Goal: Book appointment/travel/reservation: Book appointment/travel/reservation

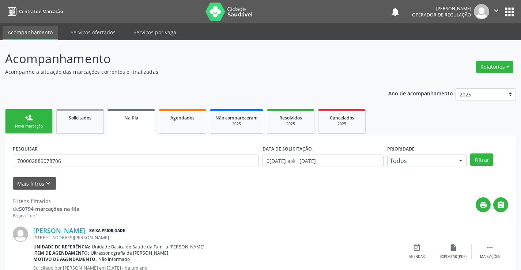
click at [37, 125] on div "Nova marcação" at bounding box center [29, 126] width 37 height 5
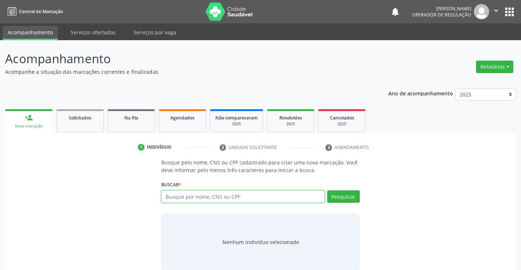
click at [218, 201] on input "text" at bounding box center [242, 197] width 163 height 12
type input "706005315527149"
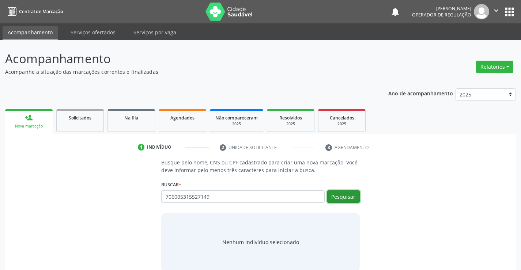
click at [353, 194] on button "Pesquisar" at bounding box center [343, 197] width 33 height 12
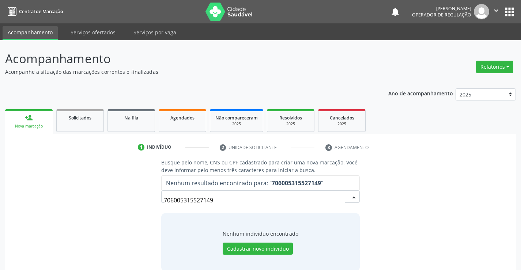
drag, startPoint x: 222, startPoint y: 201, endPoint x: 148, endPoint y: 202, distance: 73.9
click at [147, 203] on div "Busque pelo nome, CNS ou CPF cadastrado para criar uma nova marcação. Você deve…" at bounding box center [260, 215] width 501 height 113
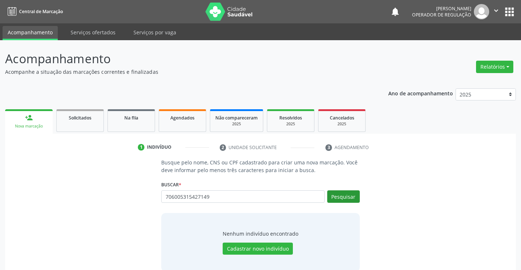
type input "706005315427149"
click at [342, 198] on button "Pesquisar" at bounding box center [343, 197] width 33 height 12
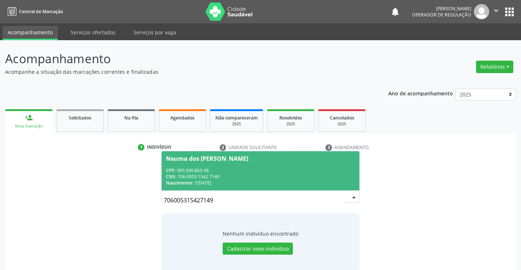
click at [293, 168] on div "CPF: 005.590.865-98" at bounding box center [260, 171] width 189 height 6
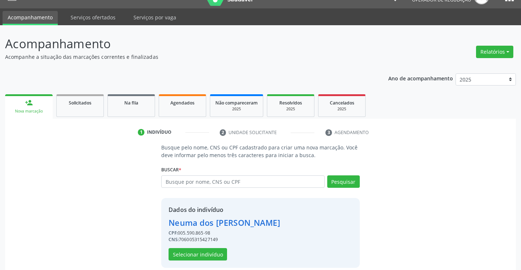
scroll to position [23, 0]
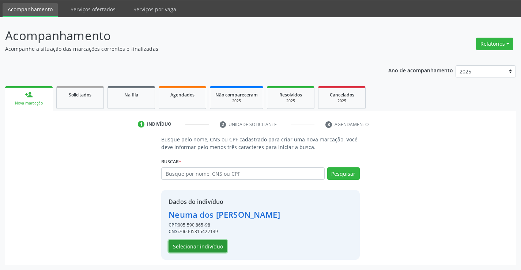
click at [216, 248] on button "Selecionar indivíduo" at bounding box center [198, 246] width 59 height 12
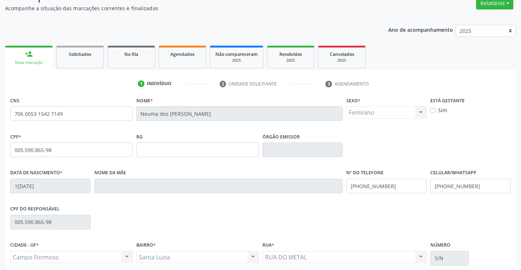
scroll to position [126, 0]
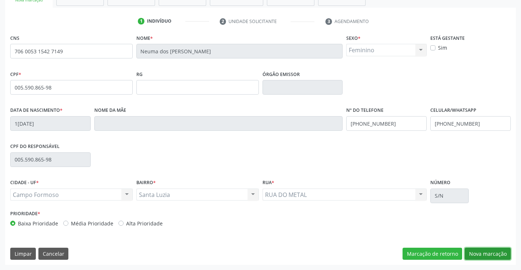
click at [502, 252] on button "Nova marcação" at bounding box center [488, 254] width 46 height 12
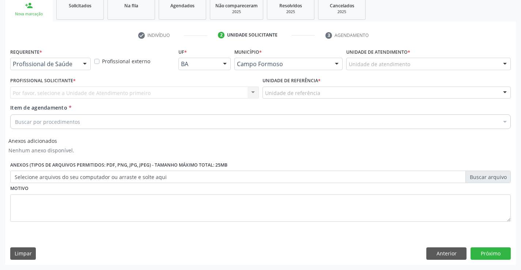
scroll to position [112, 0]
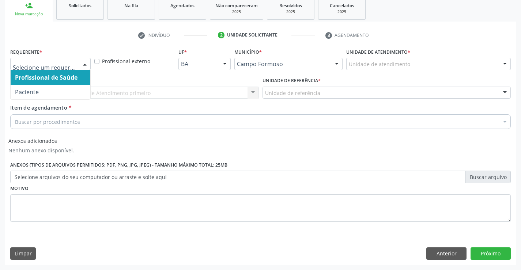
click at [48, 69] on div at bounding box center [50, 64] width 80 height 12
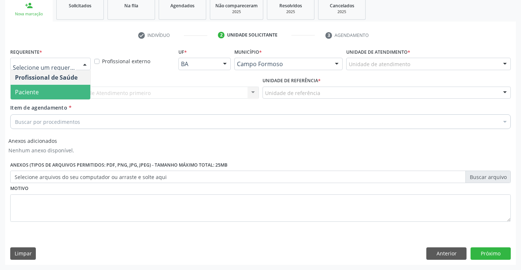
click at [44, 99] on span "Paciente" at bounding box center [51, 92] width 80 height 15
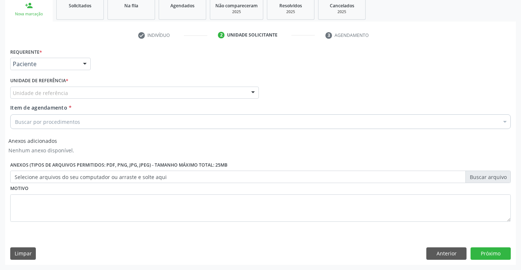
click at [49, 97] on div "Unidade de referência" at bounding box center [134, 93] width 249 height 12
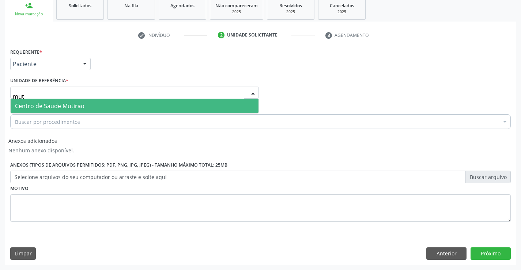
type input "muti"
click at [56, 109] on span "Centro de Saude Mutirao" at bounding box center [50, 106] width 70 height 8
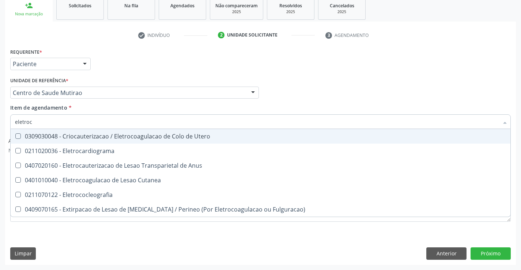
type input "eletroca"
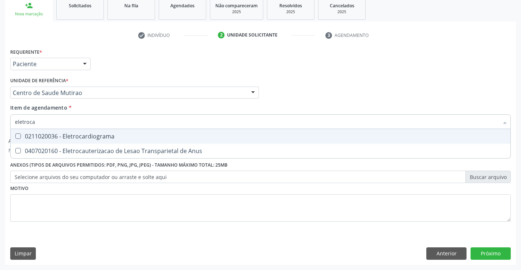
click at [127, 140] on span "0211020036 - Eletrocardiograma" at bounding box center [261, 136] width 500 height 15
checkbox Eletrocardiograma "true"
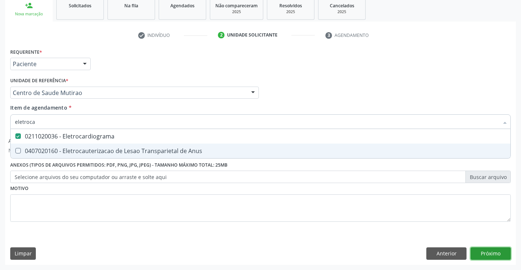
click at [484, 251] on button "Próximo" at bounding box center [491, 254] width 40 height 12
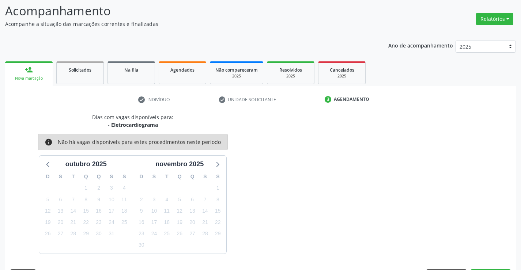
scroll to position [70, 0]
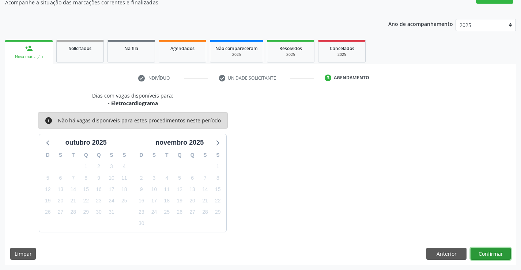
click at [482, 254] on button "Confirmar" at bounding box center [491, 254] width 40 height 12
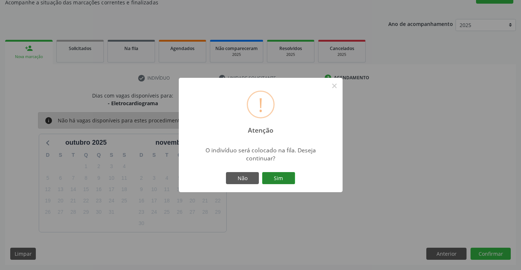
click at [287, 177] on button "Sim" at bounding box center [278, 178] width 33 height 12
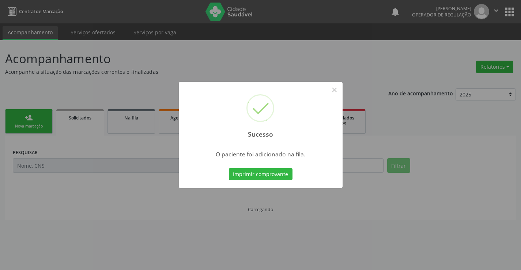
scroll to position [0, 0]
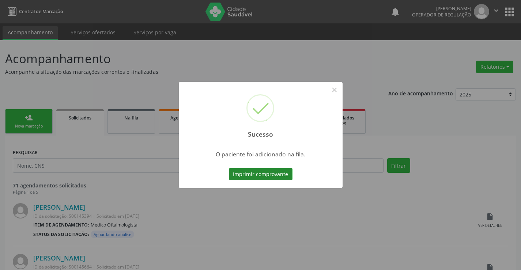
click at [273, 172] on button "Imprimir comprovante" at bounding box center [261, 174] width 64 height 12
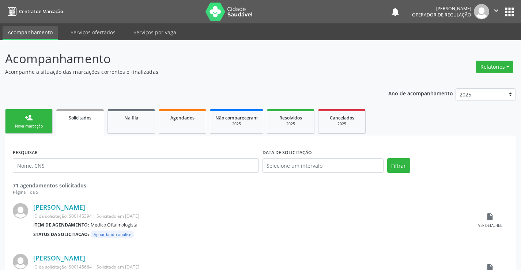
click at [31, 119] on div "person_add" at bounding box center [29, 118] width 8 height 8
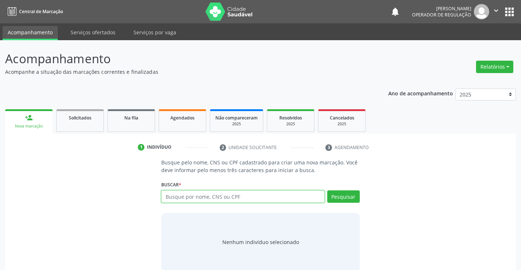
click at [235, 195] on input "text" at bounding box center [242, 197] width 163 height 12
type input "705101839959740"
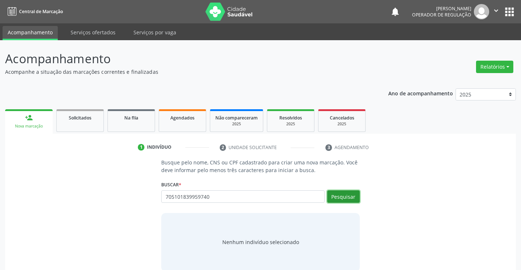
click at [340, 199] on button "Pesquisar" at bounding box center [343, 197] width 33 height 12
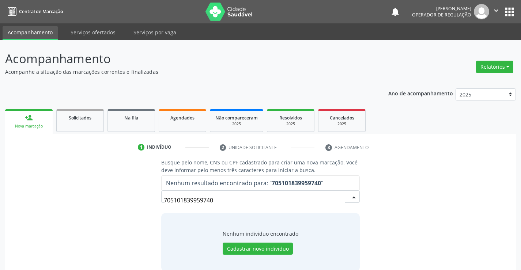
drag, startPoint x: 229, startPoint y: 204, endPoint x: 127, endPoint y: 200, distance: 101.8
click at [127, 200] on div "Busque pelo nome, CNS ou CPF cadastrado para criar uma nova marcação. Você deve…" at bounding box center [260, 215] width 501 height 113
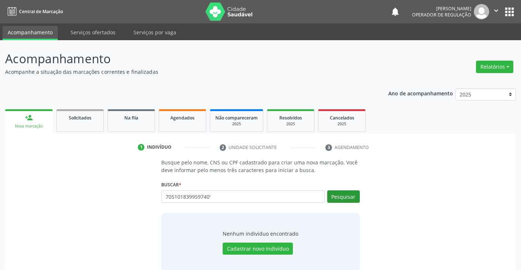
type input "705101839959740'"
click at [348, 194] on button "Pesquisar" at bounding box center [343, 197] width 33 height 12
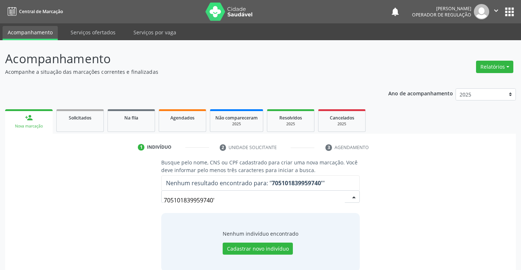
type input "705101839959740"
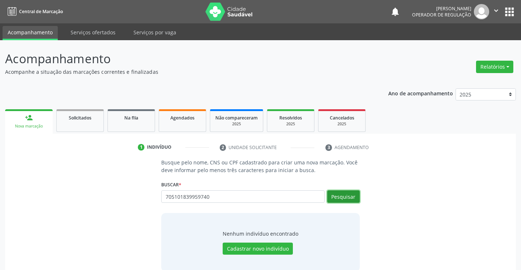
click at [344, 199] on button "Pesquisar" at bounding box center [343, 197] width 33 height 12
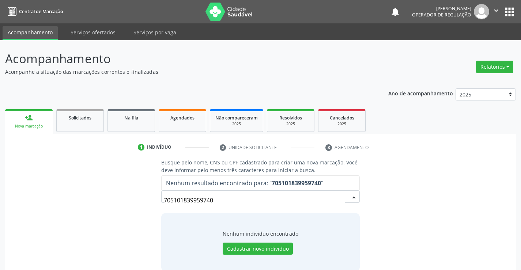
drag, startPoint x: 228, startPoint y: 201, endPoint x: 131, endPoint y: 192, distance: 97.4
click at [131, 192] on div "Busque pelo nome, CNS ou CPF cadastrado para criar uma nova marcação. Você deve…" at bounding box center [260, 215] width 501 height 113
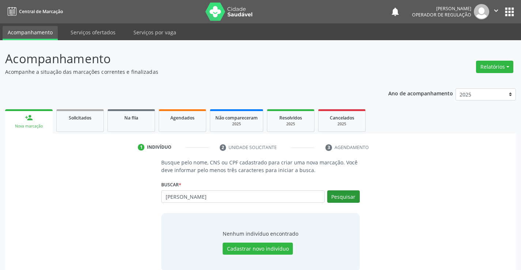
type input "[PERSON_NAME]"
click at [337, 196] on button "Pesquisar" at bounding box center [343, 197] width 33 height 12
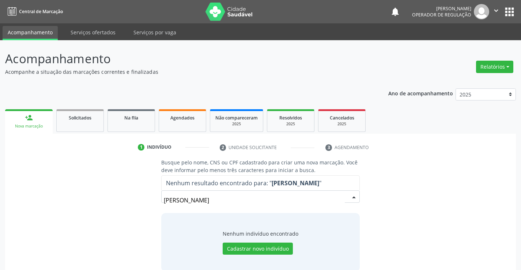
drag, startPoint x: 251, startPoint y: 203, endPoint x: 125, endPoint y: 204, distance: 125.9
click at [125, 204] on div "Busque pelo nome, CNS ou CPF cadastrado para criar uma nova marcação. Você deve…" at bounding box center [260, 215] width 501 height 113
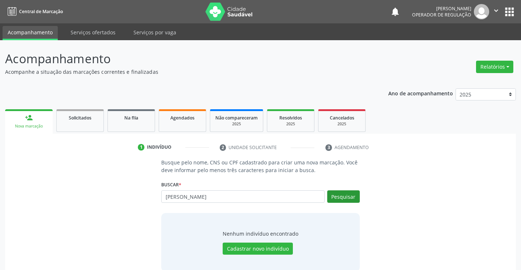
type input "[PERSON_NAME]"
click at [336, 194] on button "Pesquisar" at bounding box center [343, 197] width 33 height 12
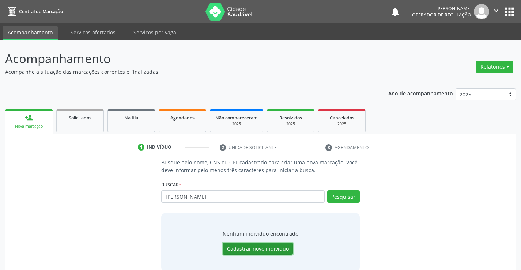
click at [269, 244] on button "Cadastrar novo indivíduo" at bounding box center [258, 249] width 70 height 12
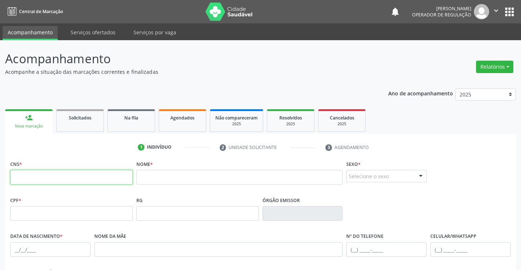
click at [85, 179] on input "text" at bounding box center [71, 177] width 123 height 15
type input "705 1018 3995 9740"
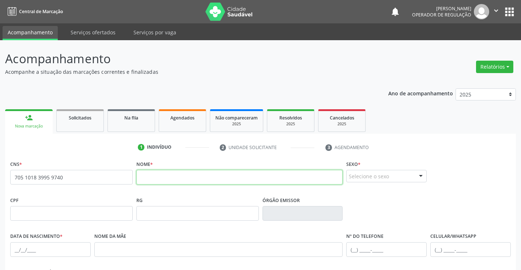
click at [220, 176] on input "text" at bounding box center [239, 177] width 207 height 15
type input "r"
type input "[PERSON_NAME]"
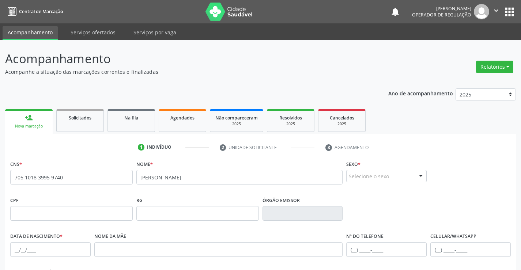
click at [368, 177] on div "Selecione o sexo" at bounding box center [387, 176] width 80 height 12
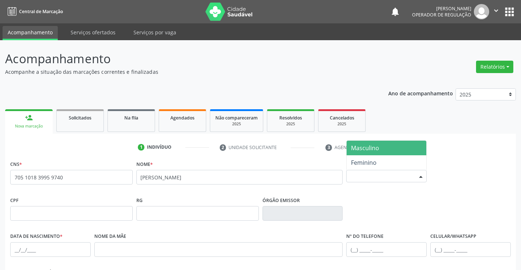
click at [358, 149] on span "Masculino" at bounding box center [365, 148] width 28 height 8
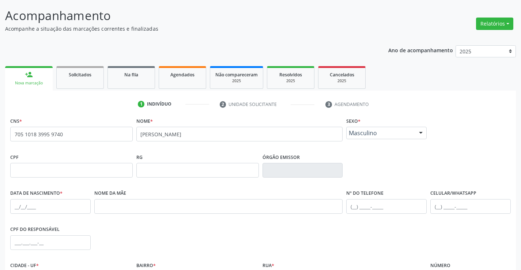
scroll to position [110, 0]
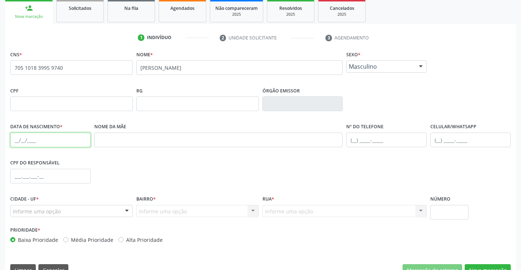
click at [45, 142] on input "text" at bounding box center [50, 140] width 80 height 15
type input "[DATE]"
click at [29, 216] on div "Informe uma opção" at bounding box center [71, 211] width 123 height 12
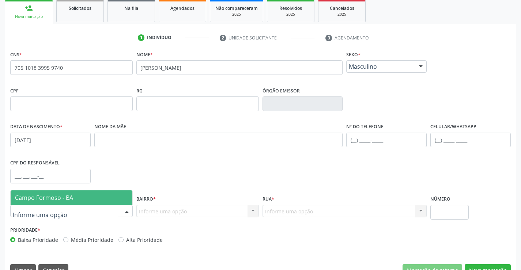
click at [35, 197] on span "Campo Formoso - BA" at bounding box center [44, 198] width 58 height 8
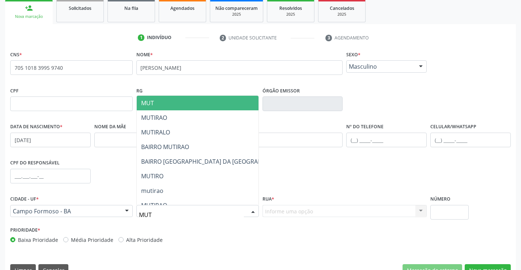
type input "MUTI"
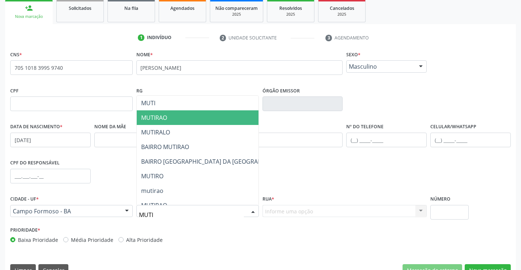
click at [162, 120] on span "MUTIRAO" at bounding box center [154, 118] width 26 height 8
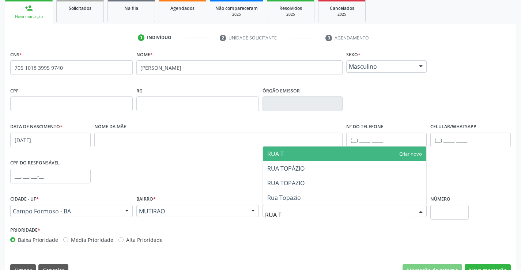
type input "RUA TO"
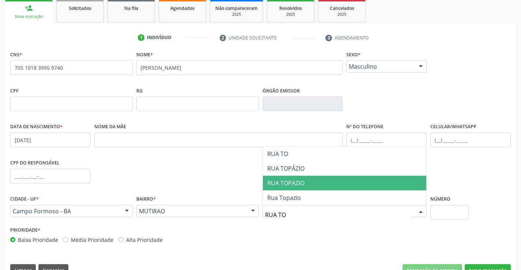
click at [306, 183] on span "RUA TOPAZIO" at bounding box center [345, 183] width 164 height 15
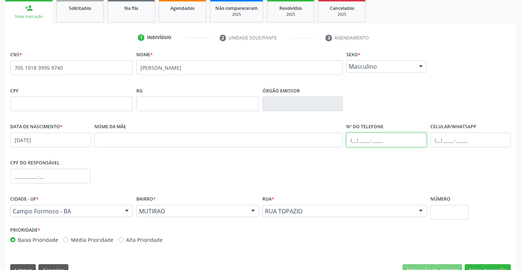
click at [377, 138] on input "text" at bounding box center [387, 140] width 80 height 15
type input "[PHONE_NUMBER]"
click at [455, 214] on input "text" at bounding box center [450, 212] width 38 height 15
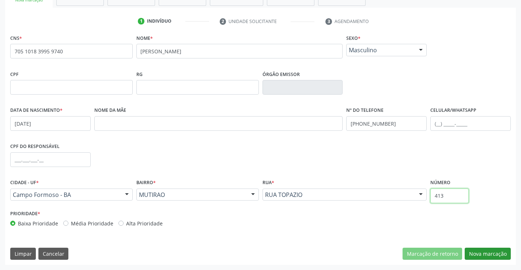
type input "413"
click at [485, 251] on button "Nova marcação" at bounding box center [488, 254] width 46 height 12
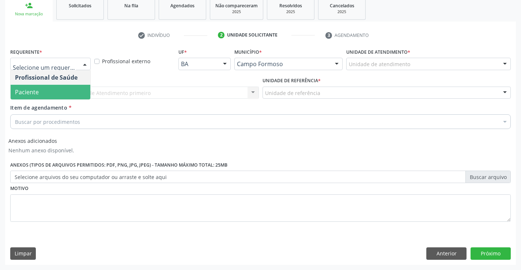
click at [26, 93] on span "Paciente" at bounding box center [27, 92] width 24 height 8
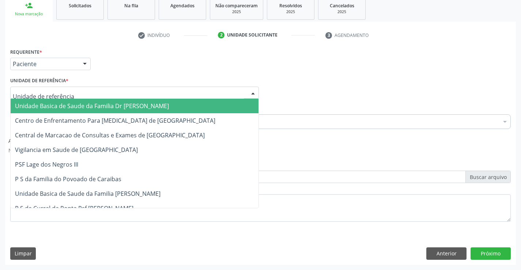
type input "U"
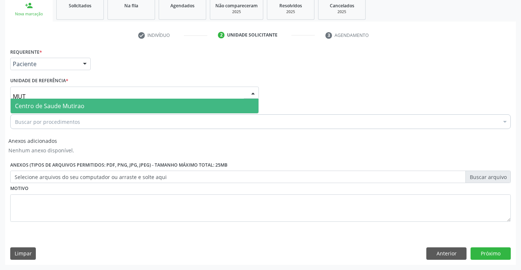
type input "MUTI"
click at [33, 107] on span "Centro de Saude Mutirao" at bounding box center [50, 106] width 70 height 8
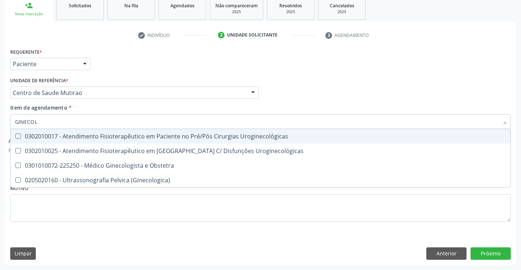
type input "GINECOLO"
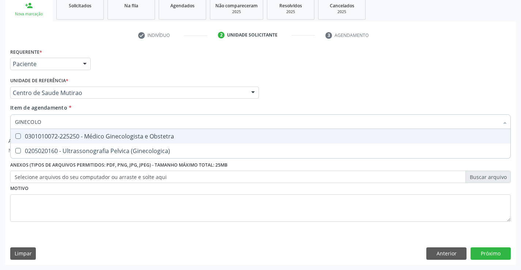
click at [82, 134] on div "0301010072-225250 - Médico Ginecologista e Obstetra" at bounding box center [260, 137] width 491 height 6
checkbox Obstetra "true"
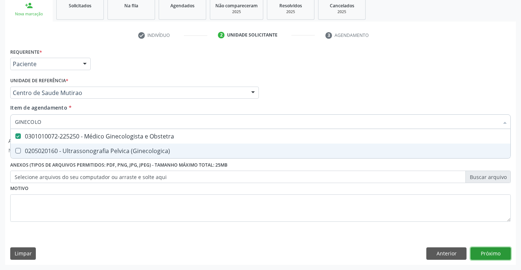
click at [503, 252] on button "Próximo" at bounding box center [491, 254] width 40 height 12
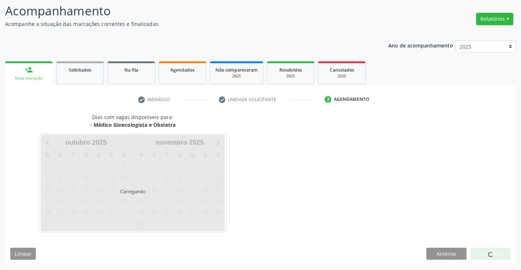
scroll to position [48, 0]
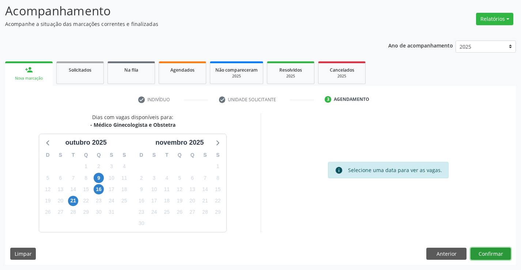
click at [503, 252] on button "Confirmar" at bounding box center [491, 254] width 40 height 12
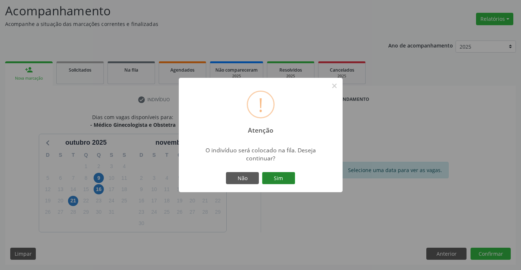
click at [285, 180] on button "Sim" at bounding box center [278, 178] width 33 height 12
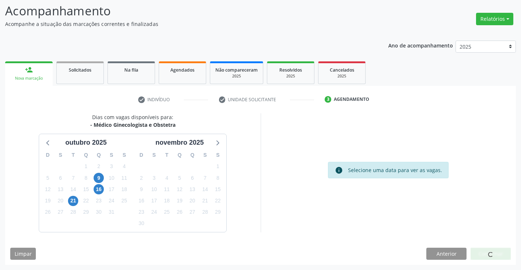
scroll to position [0, 0]
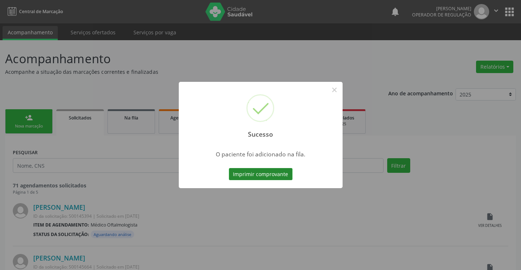
click at [246, 172] on button "Imprimir comprovante" at bounding box center [261, 174] width 64 height 12
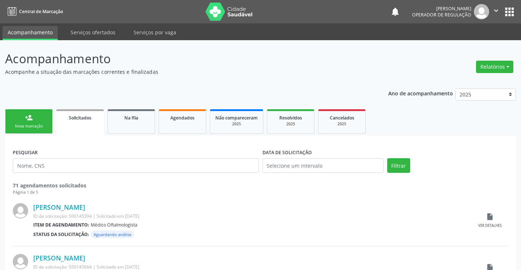
click at [37, 114] on link "person_add Nova marcação" at bounding box center [29, 121] width 48 height 25
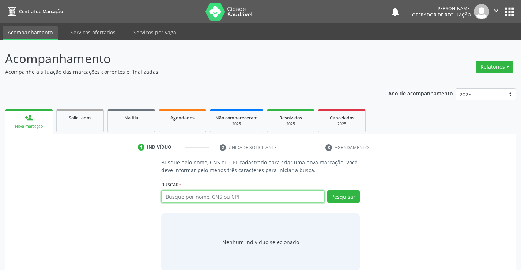
click at [204, 196] on input "text" at bounding box center [242, 197] width 163 height 12
type input "704606662667226"
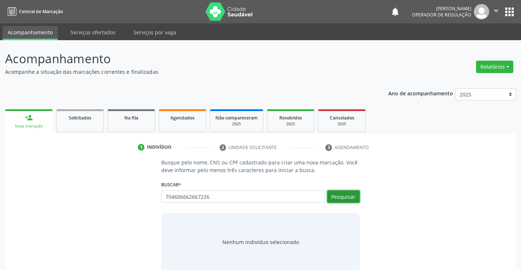
click at [341, 200] on button "Pesquisar" at bounding box center [343, 197] width 33 height 12
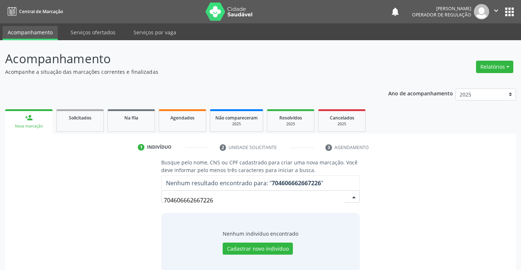
drag, startPoint x: 234, startPoint y: 202, endPoint x: 112, endPoint y: 196, distance: 122.3
click at [112, 196] on div "Busque pelo nome, CNS ou CPF cadastrado para criar uma nova marcação. Você deve…" at bounding box center [260, 215] width 501 height 113
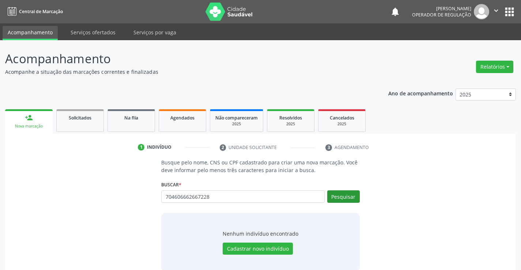
type input "704606662667228"
click at [346, 197] on button "Pesquisar" at bounding box center [343, 197] width 33 height 12
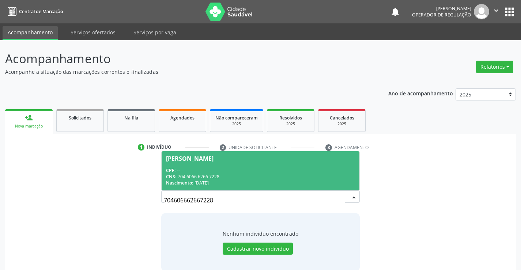
click at [234, 173] on div "CPF: --" at bounding box center [260, 171] width 189 height 6
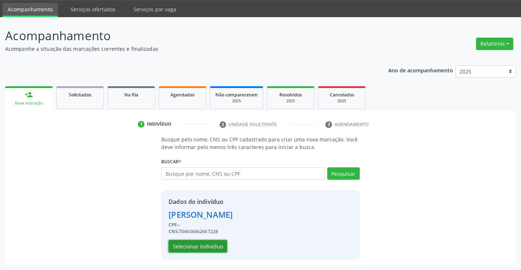
click at [196, 250] on button "Selecionar indivíduo" at bounding box center [198, 246] width 59 height 12
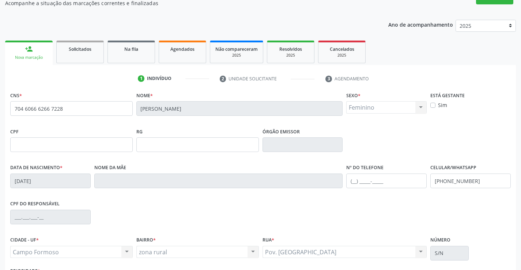
scroll to position [126, 0]
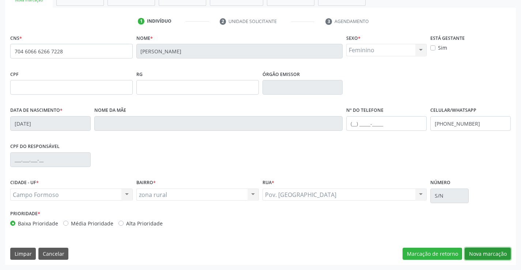
click at [484, 256] on button "Nova marcação" at bounding box center [488, 254] width 46 height 12
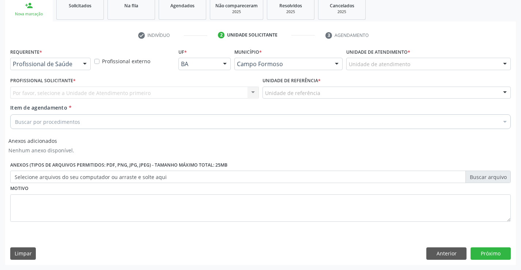
scroll to position [112, 0]
click at [40, 69] on div "Profissional de Saúde" at bounding box center [50, 64] width 80 height 12
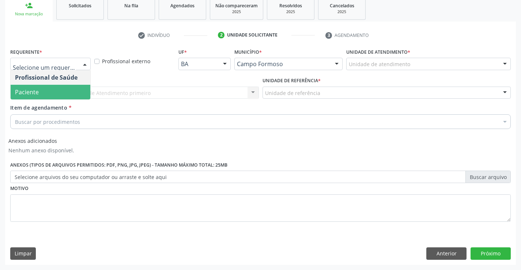
click at [36, 92] on span "Paciente" at bounding box center [27, 92] width 24 height 8
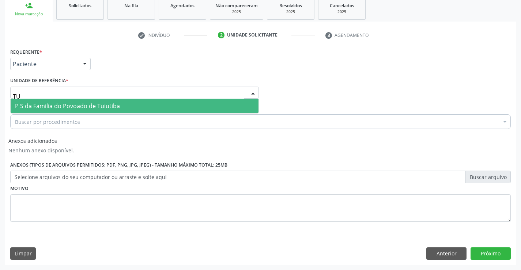
type input "TUI"
click at [48, 102] on span "P S da Familia do Povoado de Tuiutiba" at bounding box center [67, 106] width 105 height 8
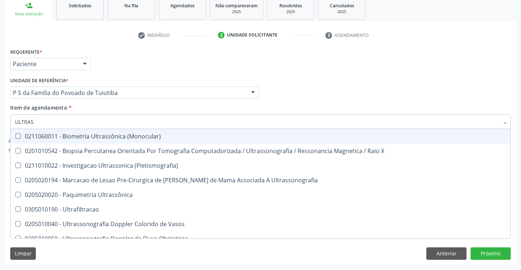
type input "ULTRASS"
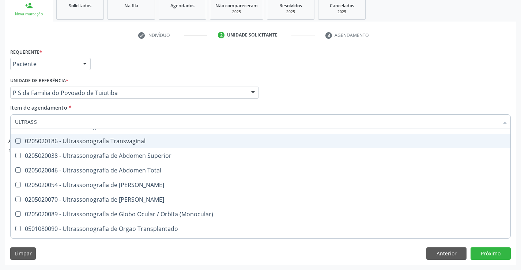
scroll to position [183, 0]
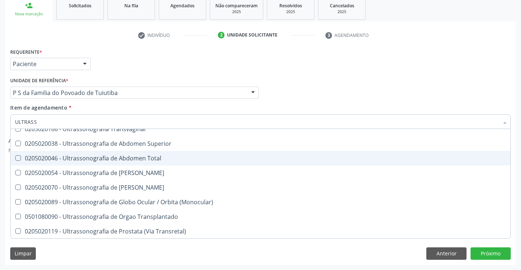
click at [151, 160] on div "0205020046 - Ultrassonografia de Abdomen Total" at bounding box center [260, 159] width 491 height 6
checkbox Total "true"
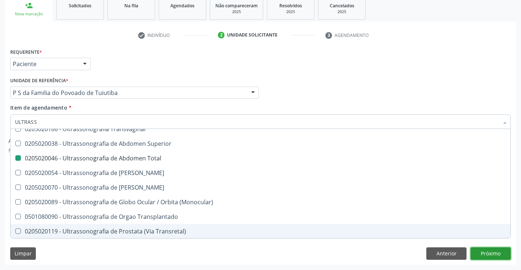
click at [492, 254] on button "Próximo" at bounding box center [491, 254] width 40 height 12
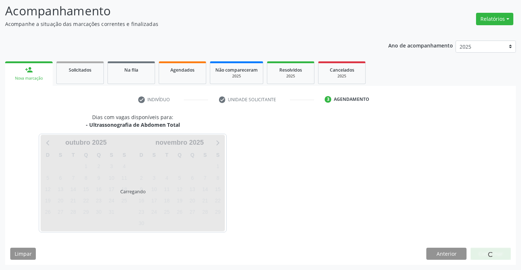
scroll to position [48, 0]
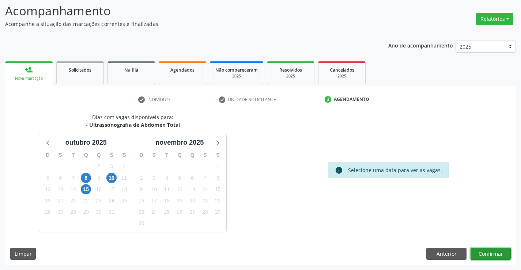
click at [487, 252] on button "Confirmar" at bounding box center [491, 254] width 40 height 12
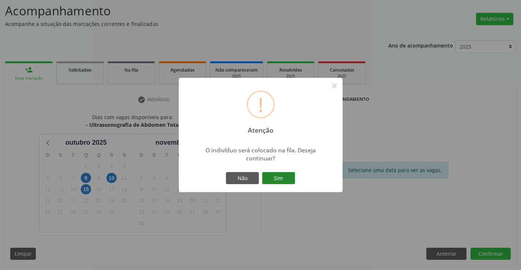
click at [285, 176] on button "Sim" at bounding box center [278, 178] width 33 height 12
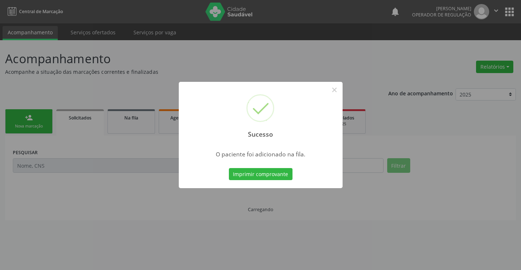
scroll to position [0, 0]
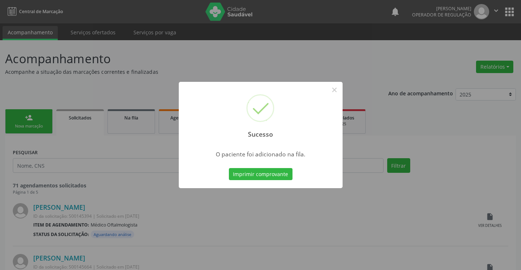
click at [285, 176] on button "Imprimir comprovante" at bounding box center [261, 174] width 64 height 12
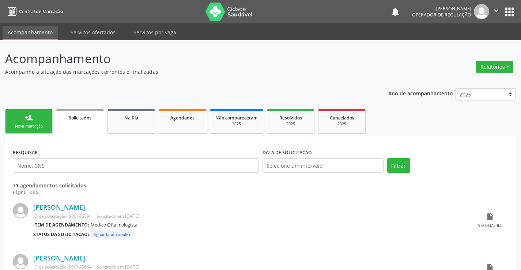
click at [42, 121] on link "person_add Nova marcação" at bounding box center [29, 121] width 48 height 25
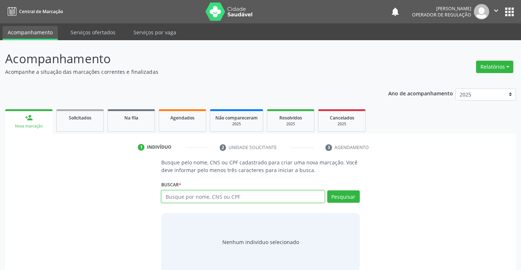
click at [185, 199] on input "text" at bounding box center [242, 197] width 163 height 12
type input "704505320165415"
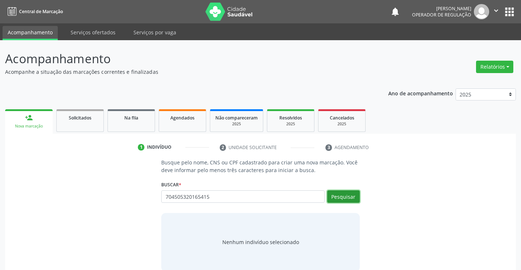
click at [342, 194] on button "Pesquisar" at bounding box center [343, 197] width 33 height 12
type input "704505320165415"
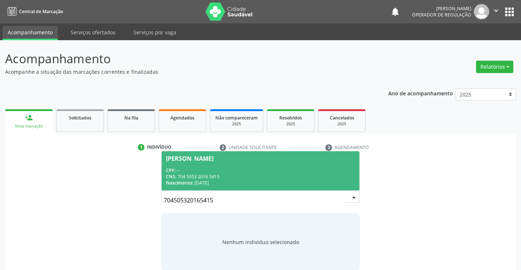
click at [219, 172] on div "CPF: --" at bounding box center [260, 171] width 189 height 6
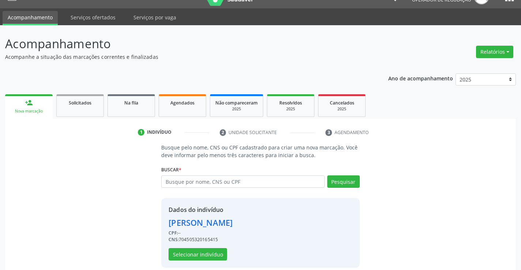
scroll to position [23, 0]
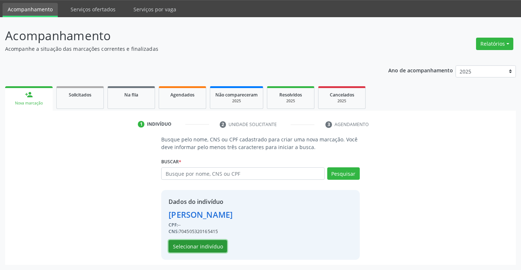
click at [209, 248] on button "Selecionar indivíduo" at bounding box center [198, 246] width 59 height 12
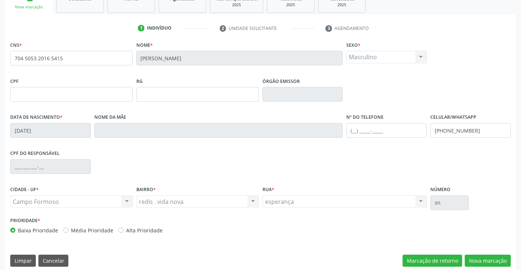
scroll to position [126, 0]
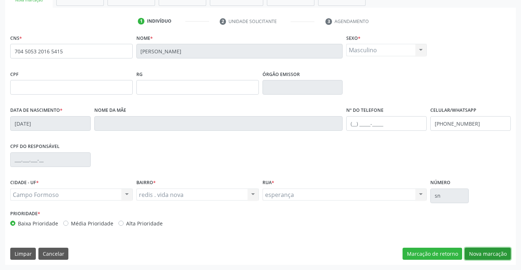
click at [487, 256] on button "Nova marcação" at bounding box center [488, 254] width 46 height 12
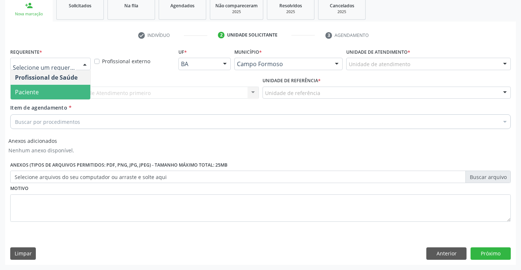
click at [33, 93] on span "Paciente" at bounding box center [27, 92] width 24 height 8
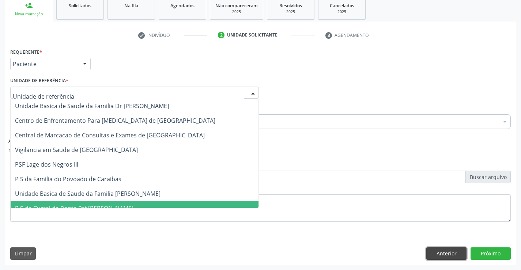
click at [446, 255] on button "Anterior" at bounding box center [447, 254] width 40 height 12
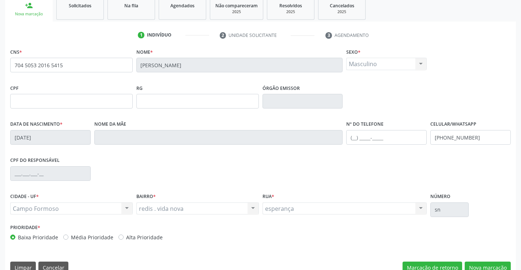
scroll to position [126, 0]
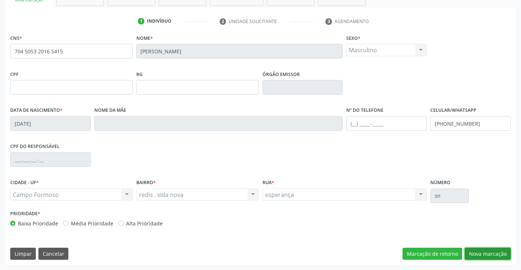
click at [479, 257] on button "Nova marcação" at bounding box center [488, 254] width 46 height 12
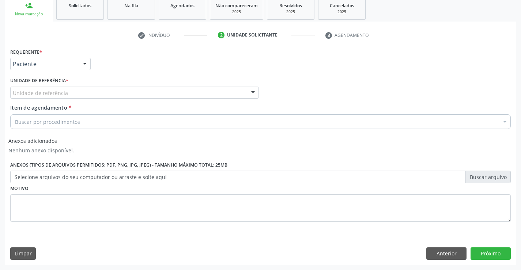
scroll to position [112, 0]
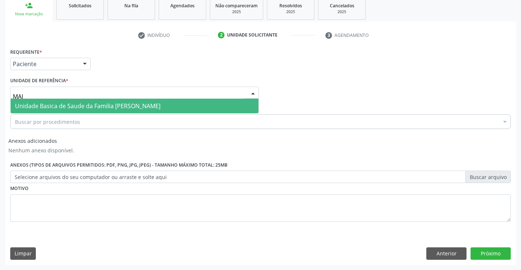
type input "MAIA"
click at [43, 110] on span "Unidade Basica de Saude da Familia [PERSON_NAME]" at bounding box center [88, 106] width 146 height 8
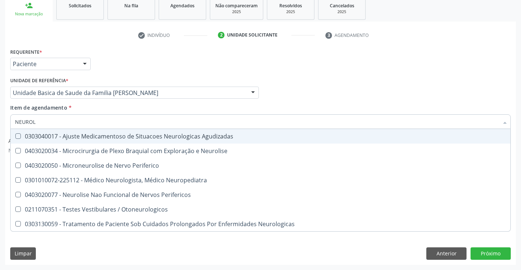
type input "NEUROLO"
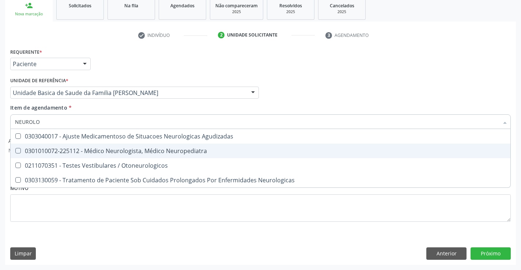
click at [116, 151] on div "0301010072-225112 - Médico Neurologista, Médico Neuropediatra" at bounding box center [260, 151] width 491 height 6
checkbox Neuropediatra "true"
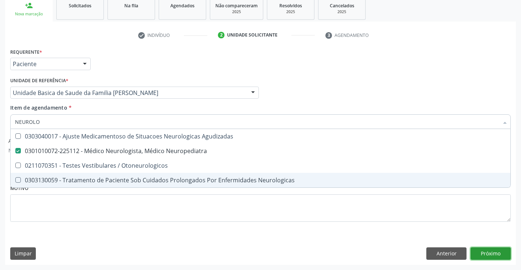
click at [496, 260] on button "Próximo" at bounding box center [491, 254] width 40 height 12
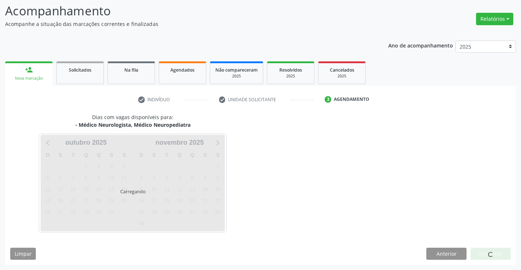
scroll to position [70, 0]
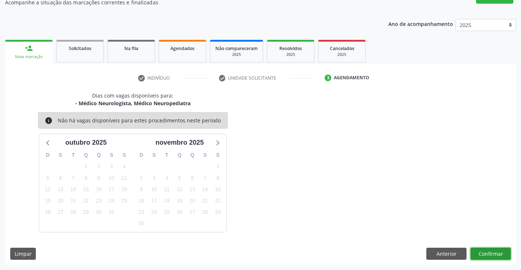
click at [480, 252] on button "Confirmar" at bounding box center [491, 254] width 40 height 12
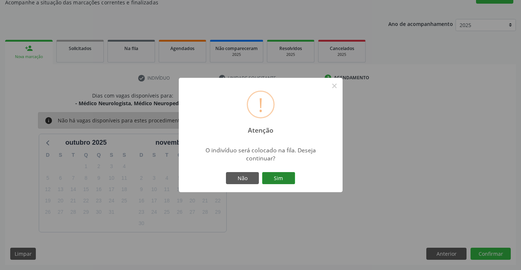
click at [280, 178] on button "Sim" at bounding box center [278, 178] width 33 height 12
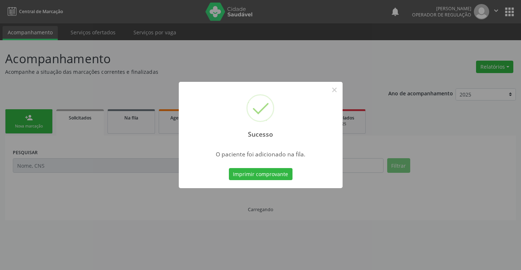
scroll to position [0, 0]
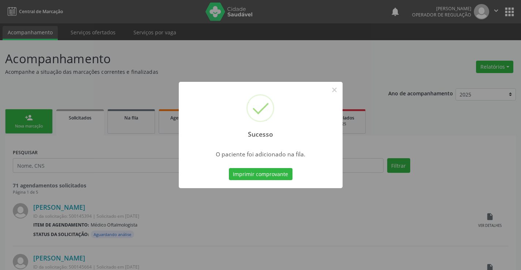
click at [282, 178] on button "Imprimir comprovante" at bounding box center [261, 174] width 64 height 12
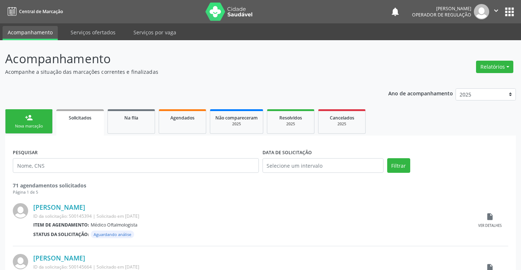
click at [498, 11] on icon "" at bounding box center [496, 11] width 8 height 8
click at [477, 45] on link "Sair" at bounding box center [478, 45] width 50 height 10
